Goal: Transaction & Acquisition: Purchase product/service

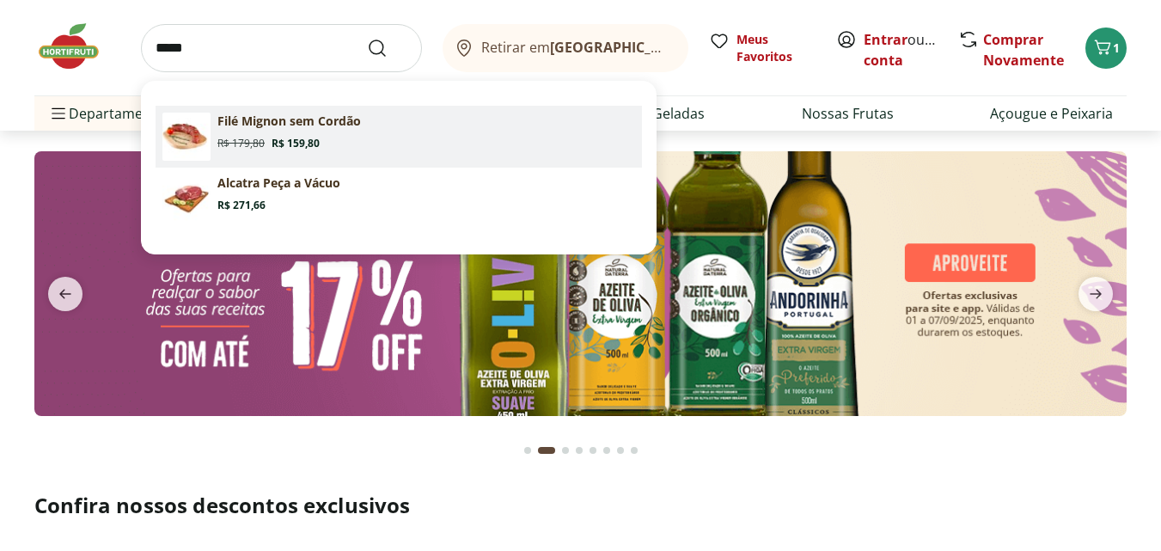
click at [301, 133] on section "Filé Mignon sem Cordão Original price: R$ 179,80 Price: R$ 159,80" at bounding box center [426, 132] width 418 height 38
type input "**********"
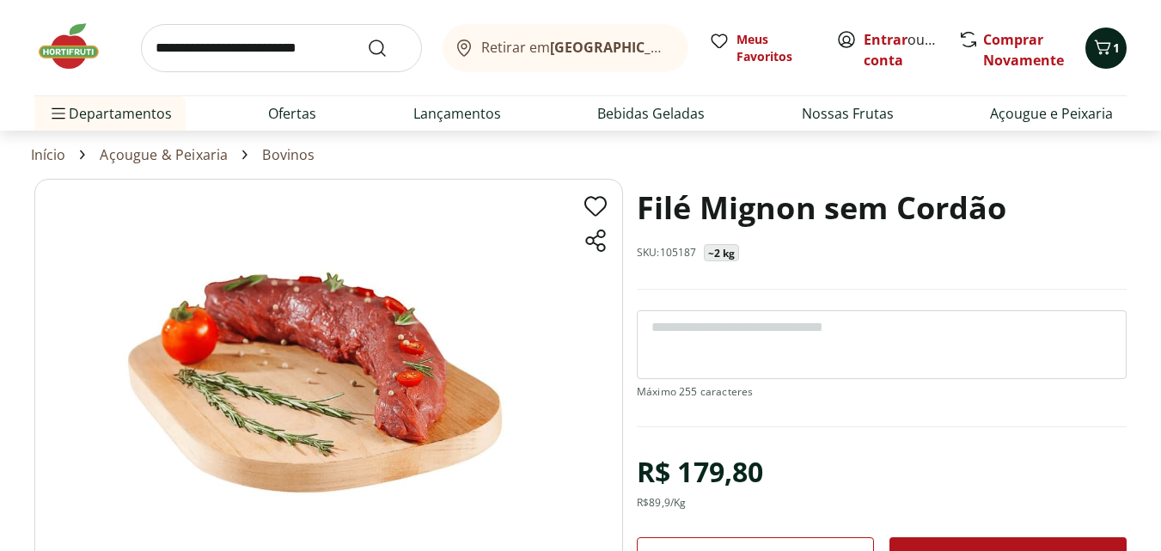
click at [1114, 57] on button "1" at bounding box center [1106, 48] width 41 height 41
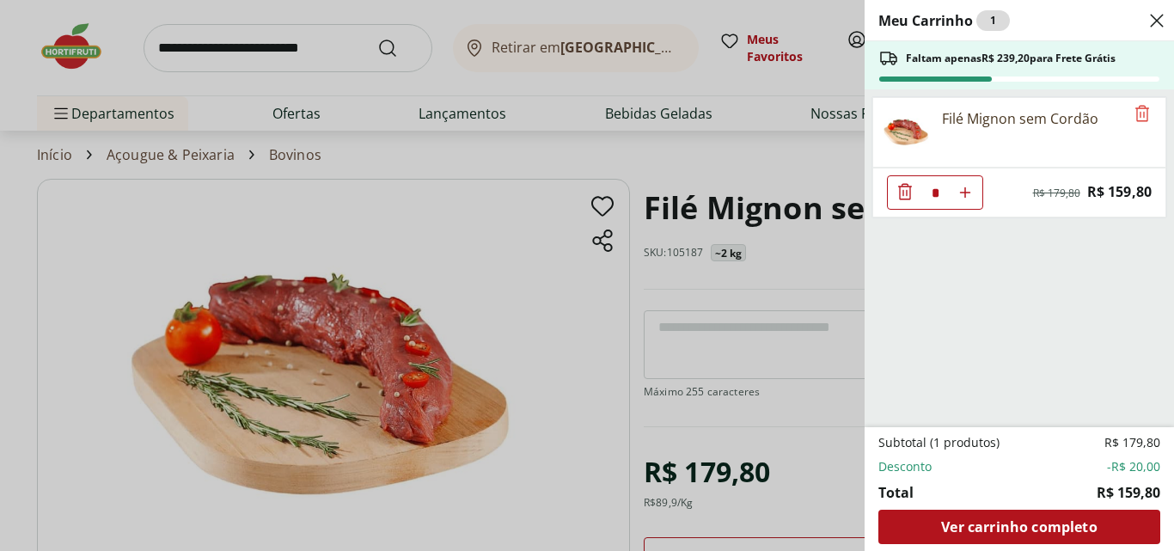
click at [1160, 19] on icon "Close" at bounding box center [1157, 20] width 21 height 21
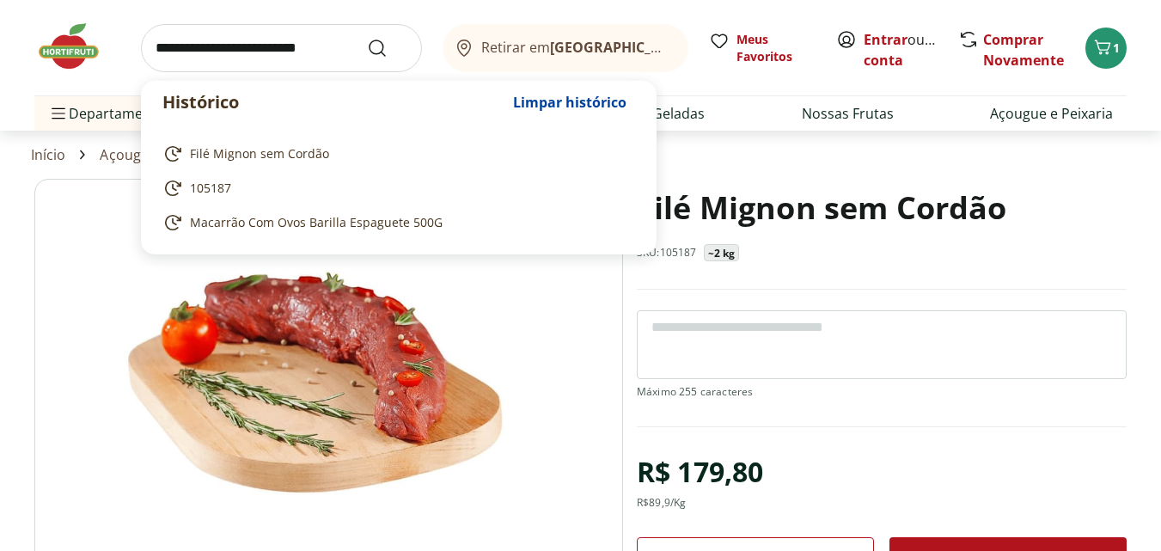
click at [225, 46] on input "search" at bounding box center [281, 48] width 281 height 48
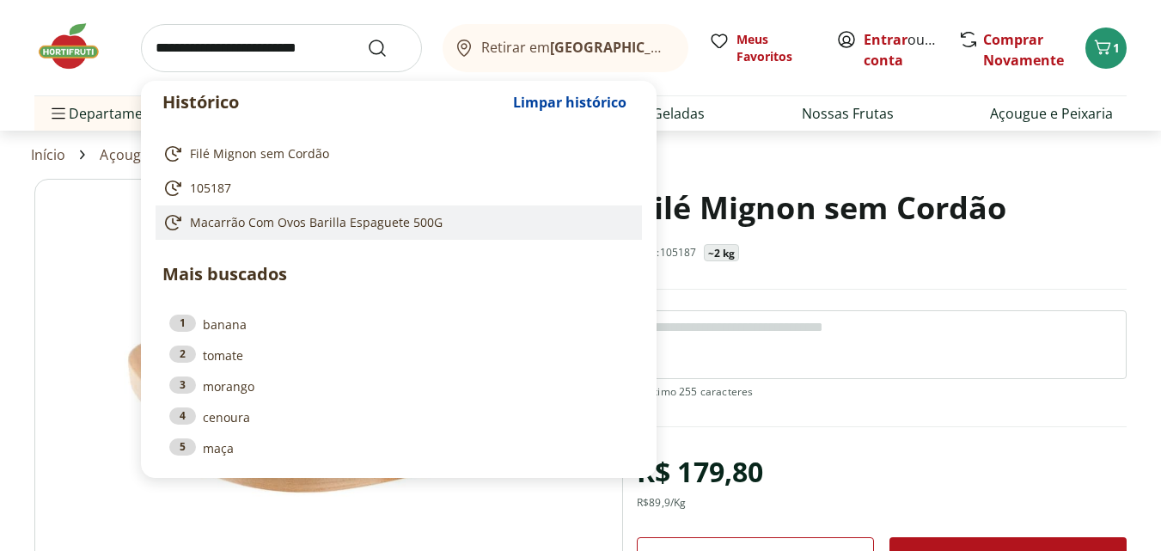
click at [296, 216] on span "Macarrão Com Ovos Barilla Espaguete 500G" at bounding box center [316, 222] width 253 height 17
type input "**********"
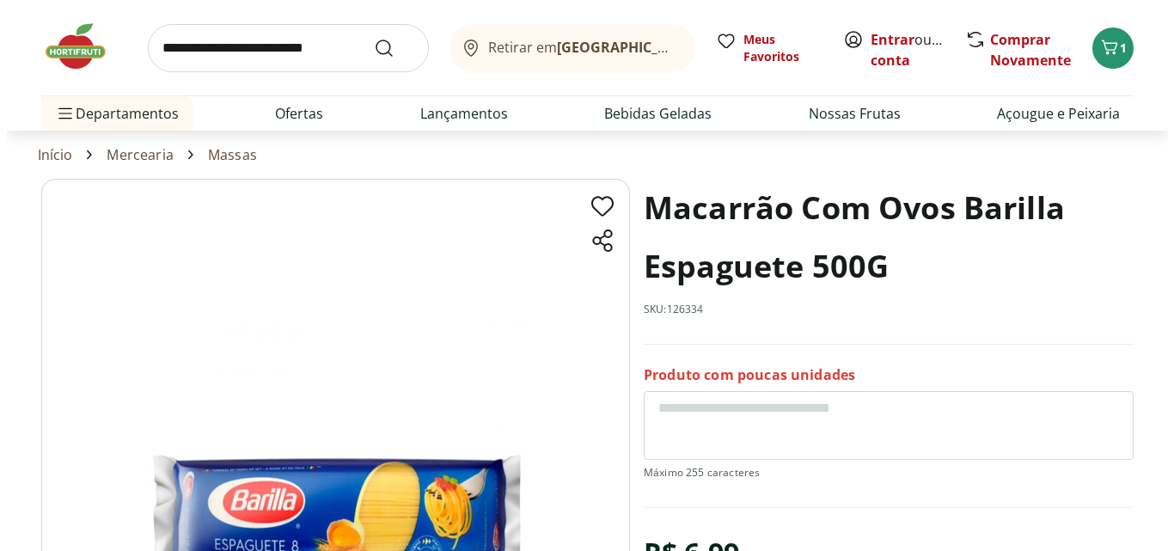
scroll to position [214, 0]
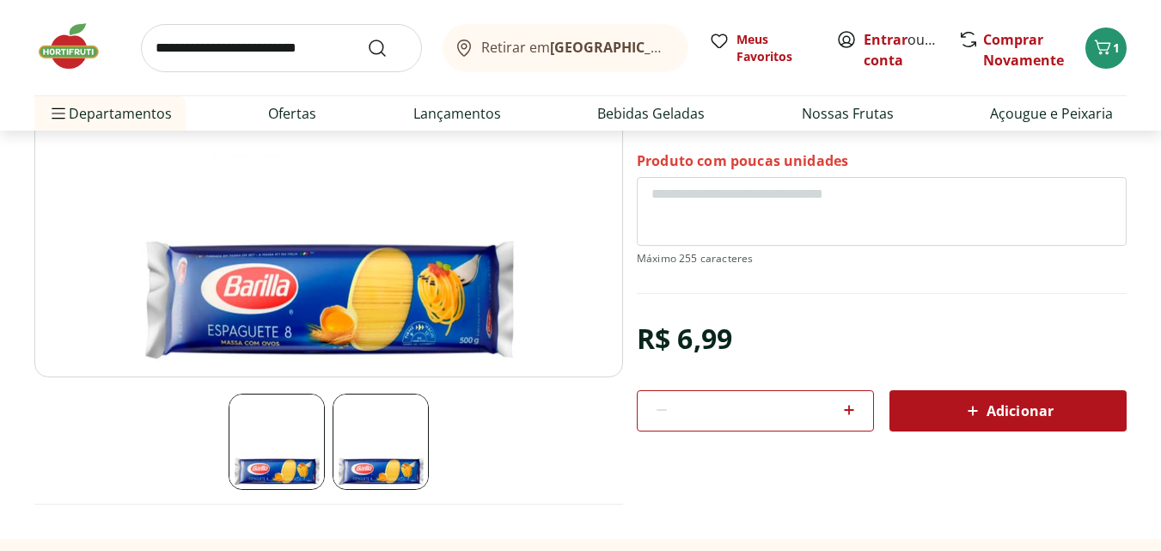
click at [980, 410] on icon at bounding box center [973, 411] width 21 height 21
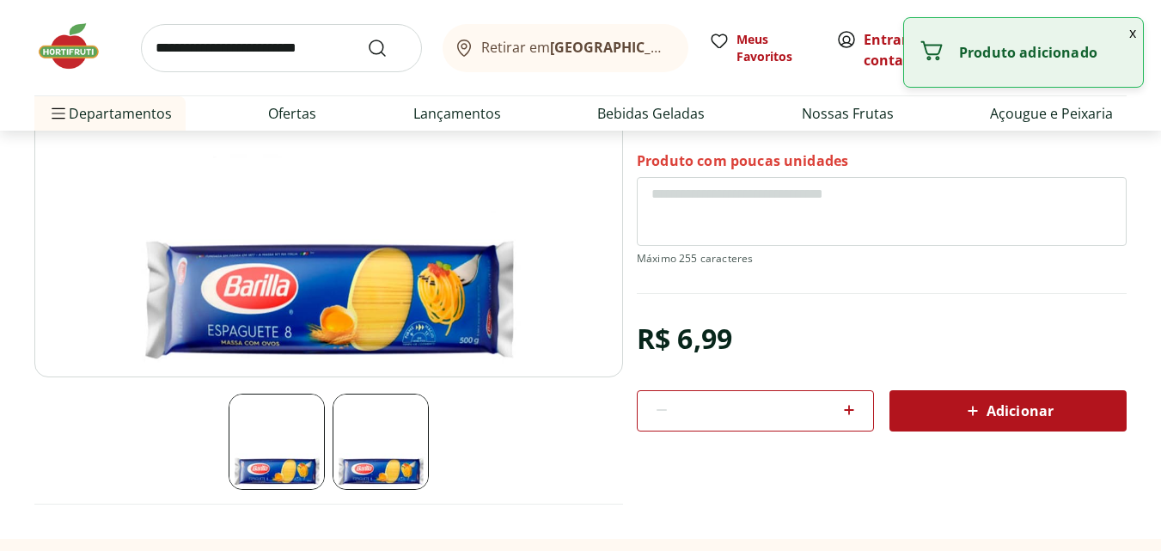
click at [1135, 36] on button "x" at bounding box center [1132, 32] width 21 height 29
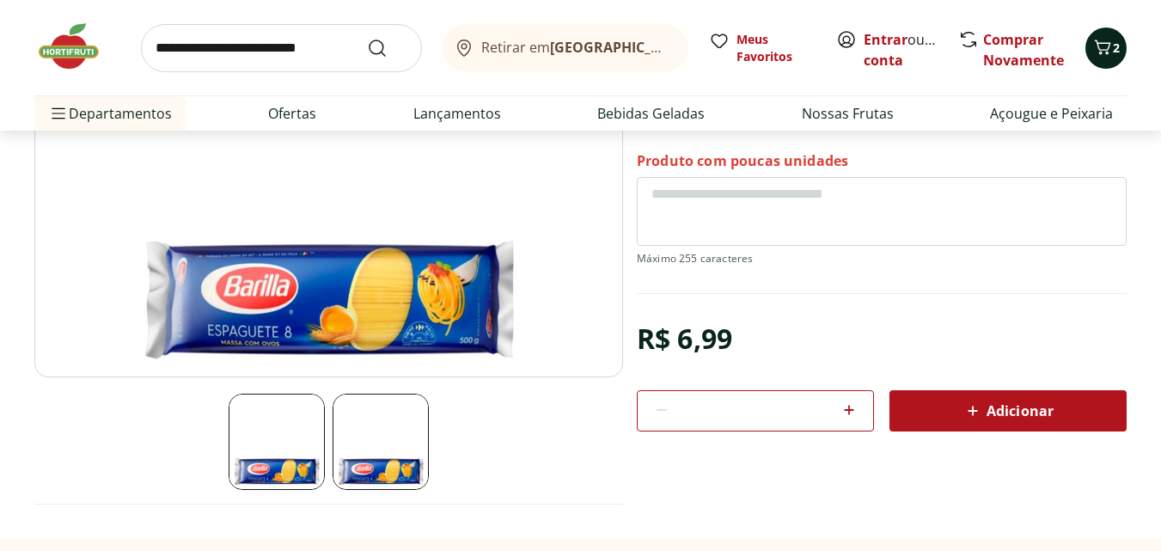
click at [1109, 50] on icon "Carrinho" at bounding box center [1102, 47] width 21 height 21
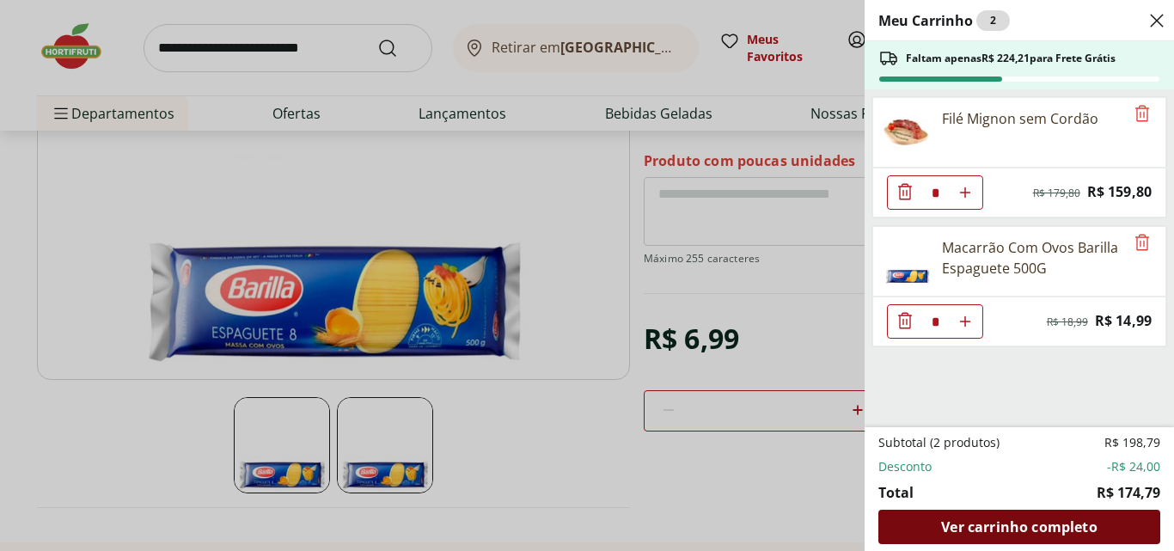
click at [990, 530] on span "Ver carrinho completo" at bounding box center [1019, 527] width 156 height 14
